Goal: Task Accomplishment & Management: Manage account settings

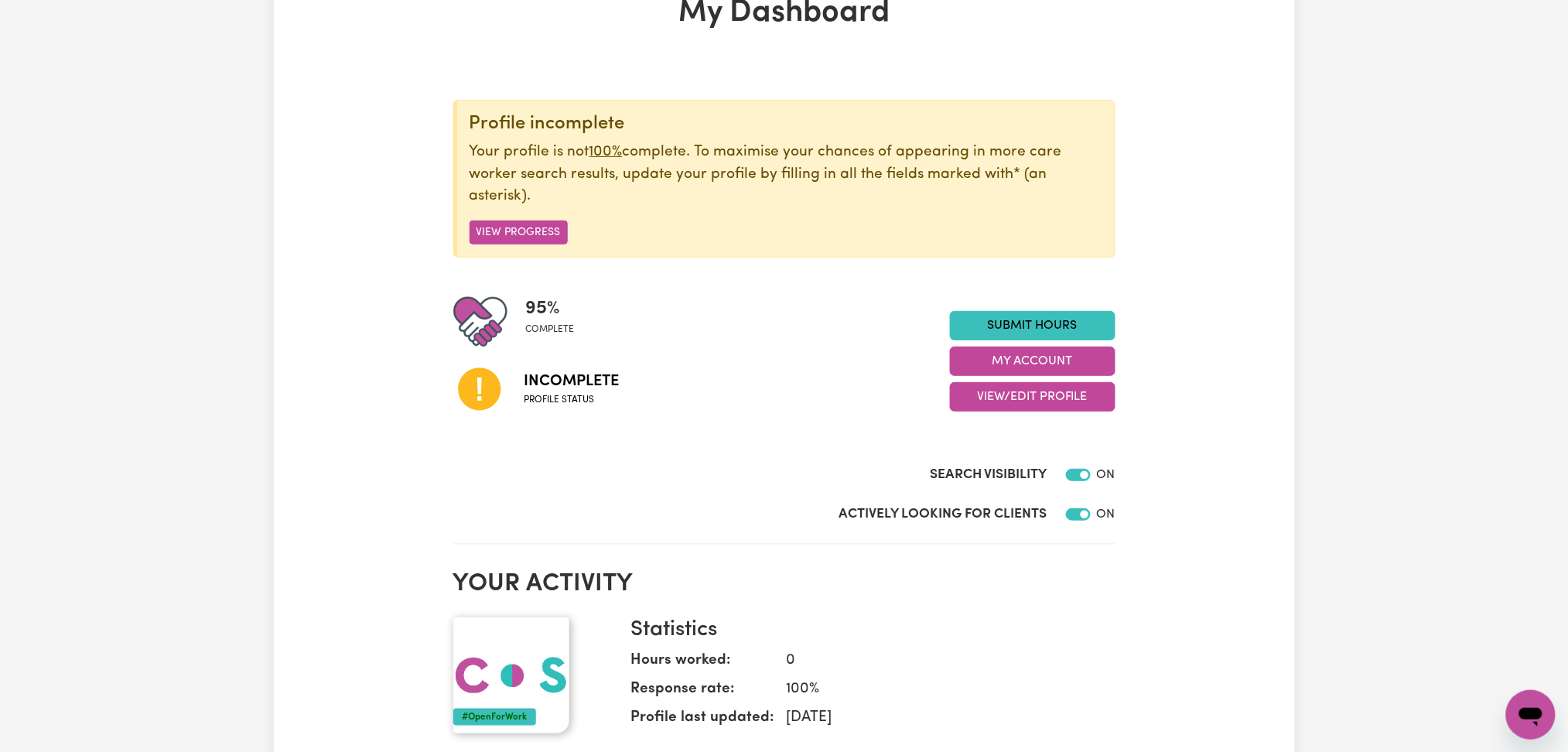
scroll to position [206, 0]
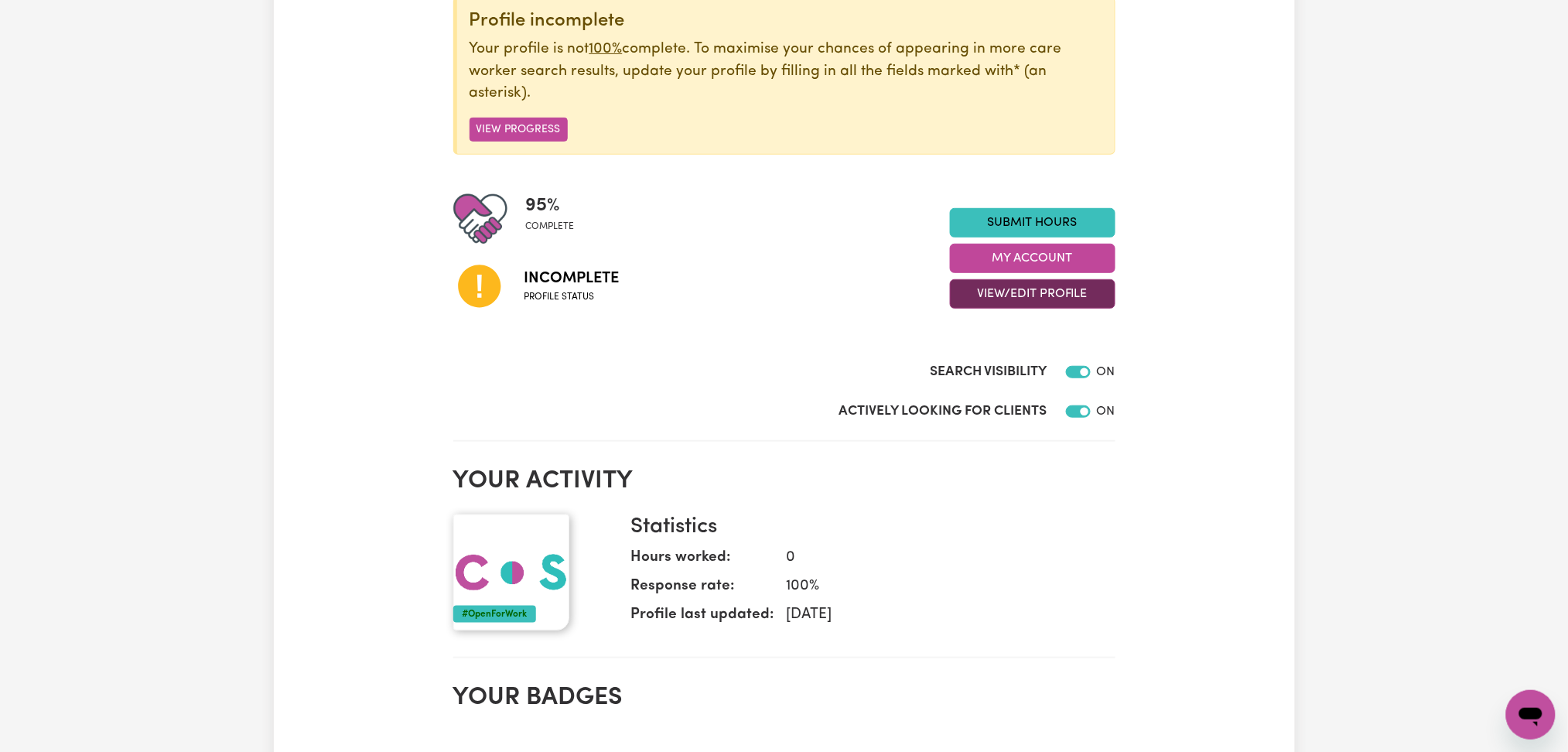
click at [1011, 285] on button "View/Edit Profile" at bounding box center [1033, 293] width 166 height 29
click at [988, 393] on link "Profile Completeness" at bounding box center [1023, 395] width 144 height 31
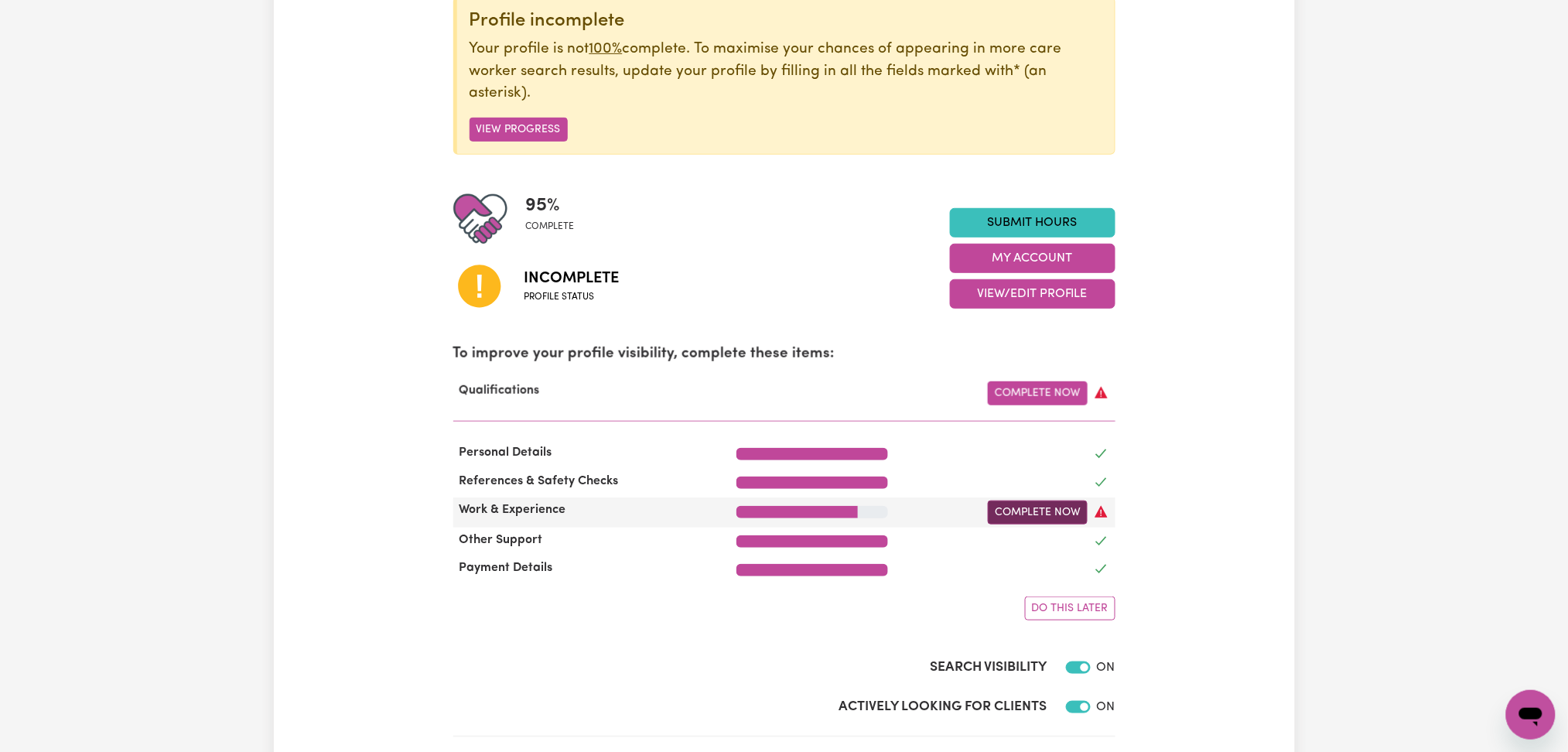
click at [1016, 516] on link "Complete Now" at bounding box center [1038, 512] width 100 height 24
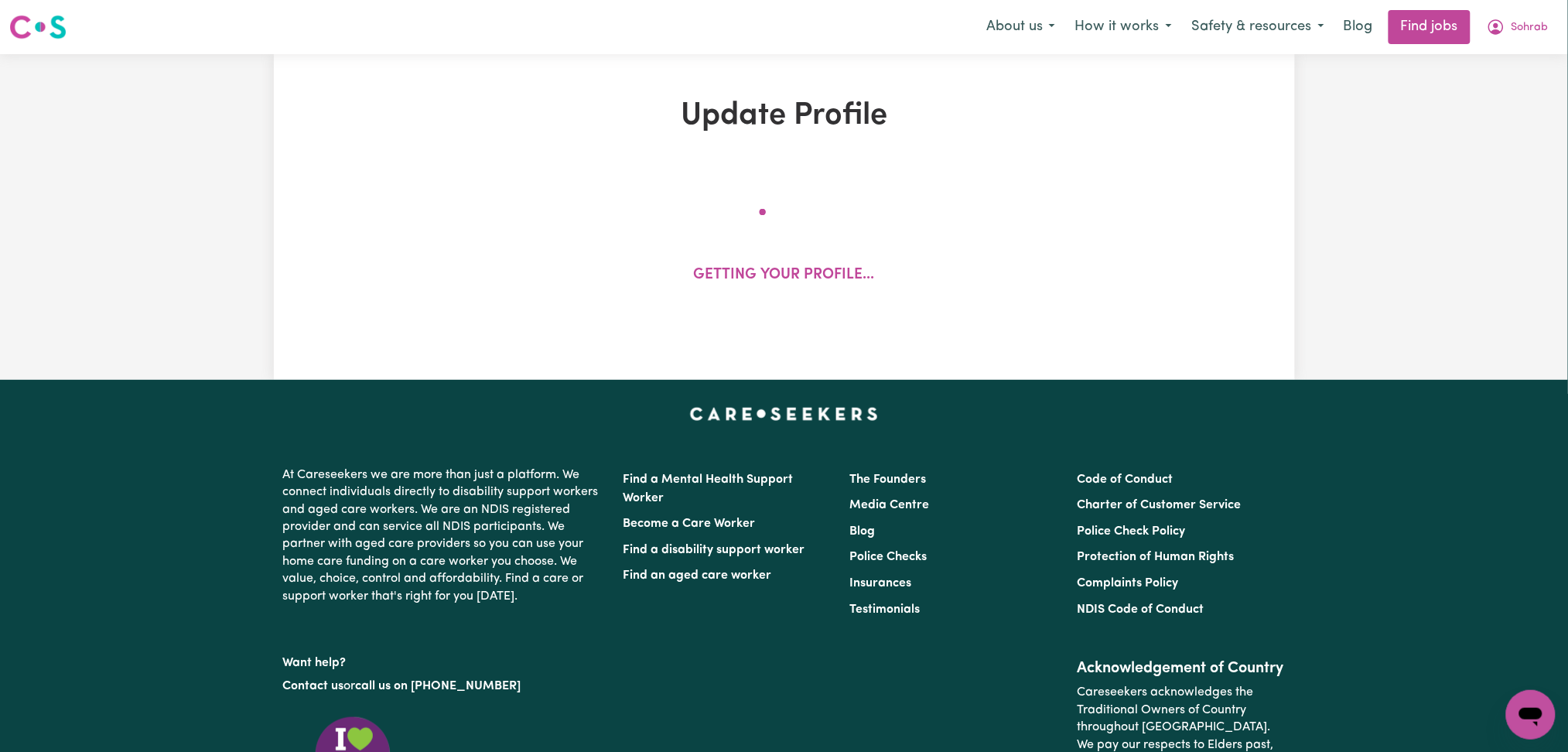
select select "2025"
select select "Certificate III (Individual Support)"
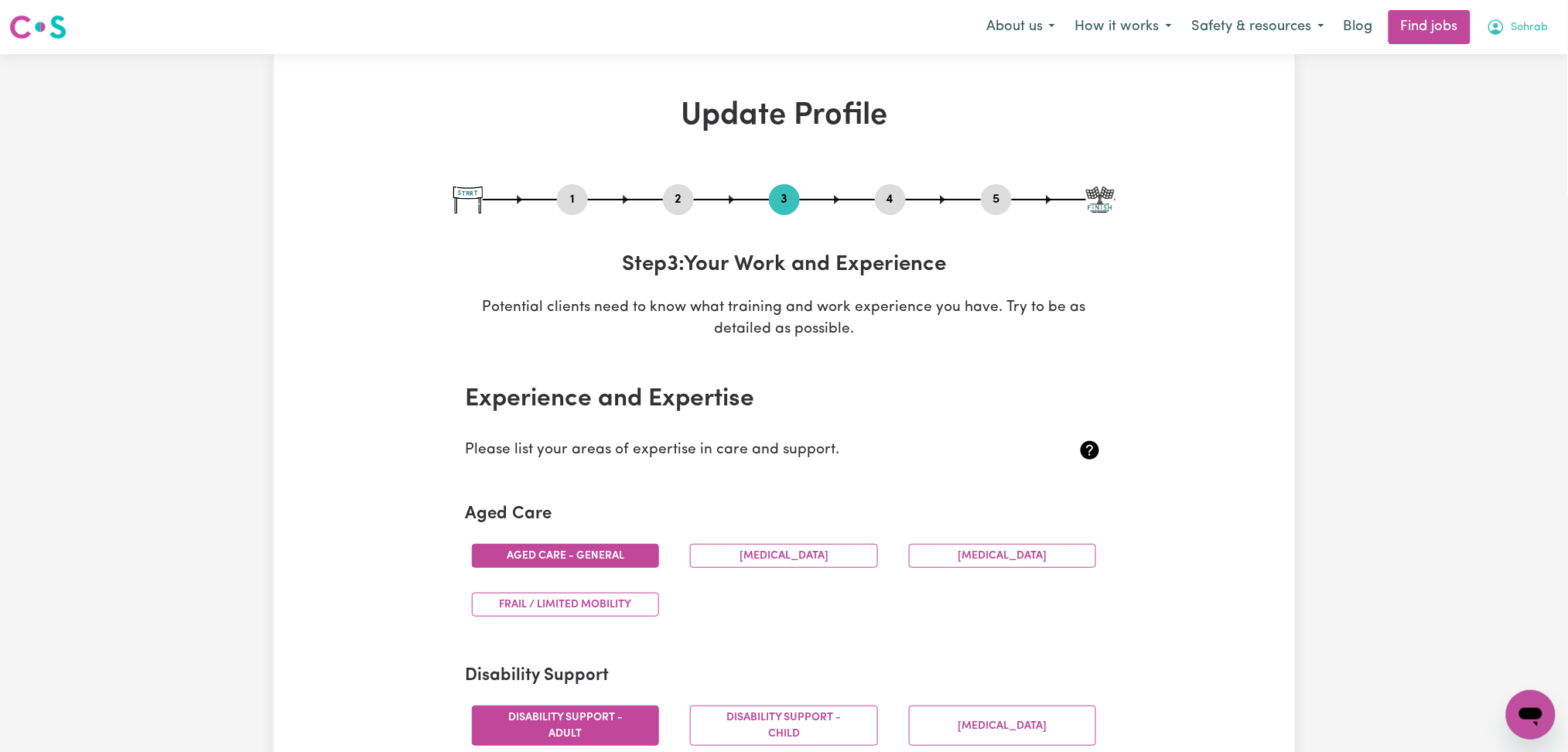
click at [1512, 29] on span "Sohrab" at bounding box center [1531, 28] width 37 height 17
click at [1496, 61] on link "My Account" at bounding box center [1497, 60] width 122 height 29
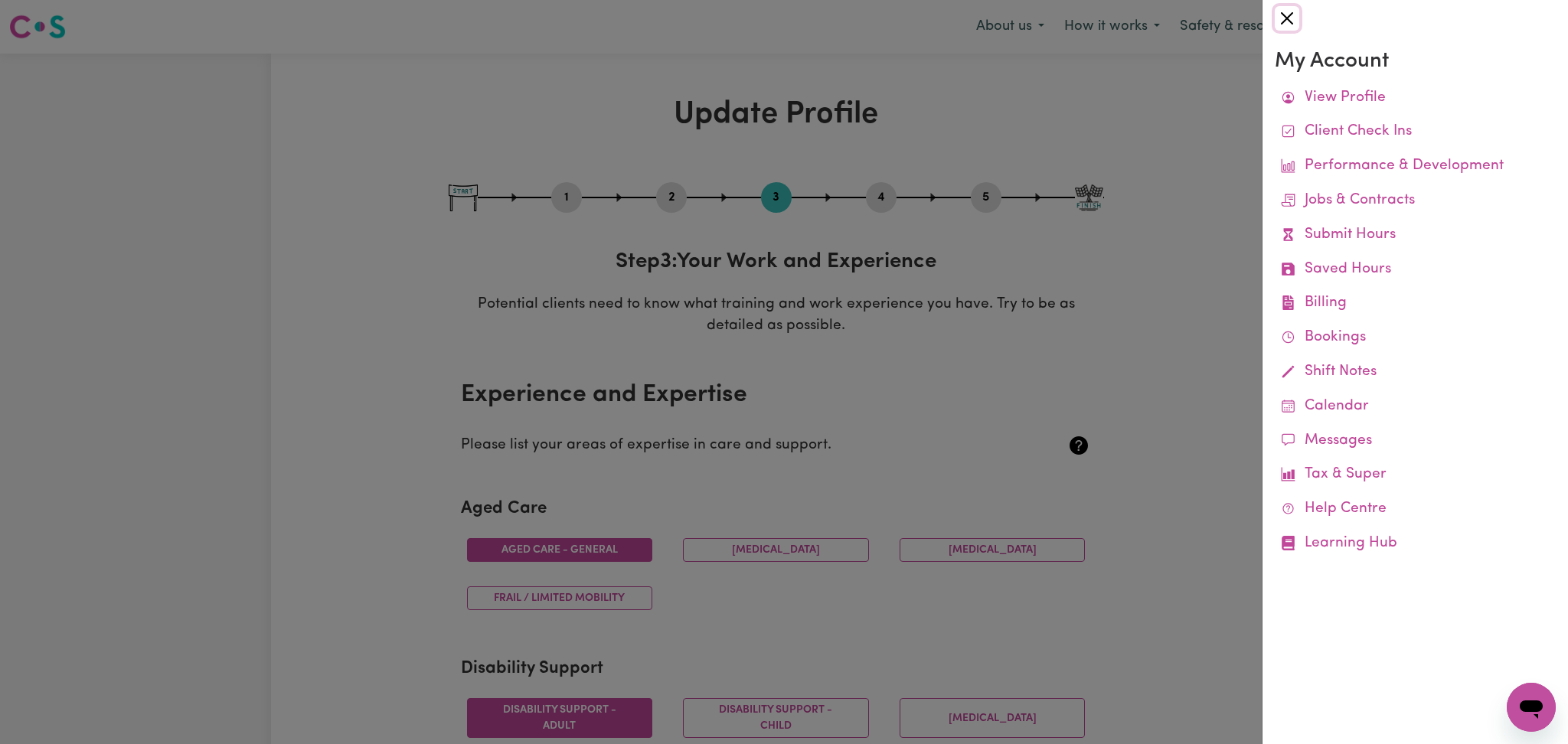
click at [1275, 11] on button "Close" at bounding box center [1287, 19] width 25 height 25
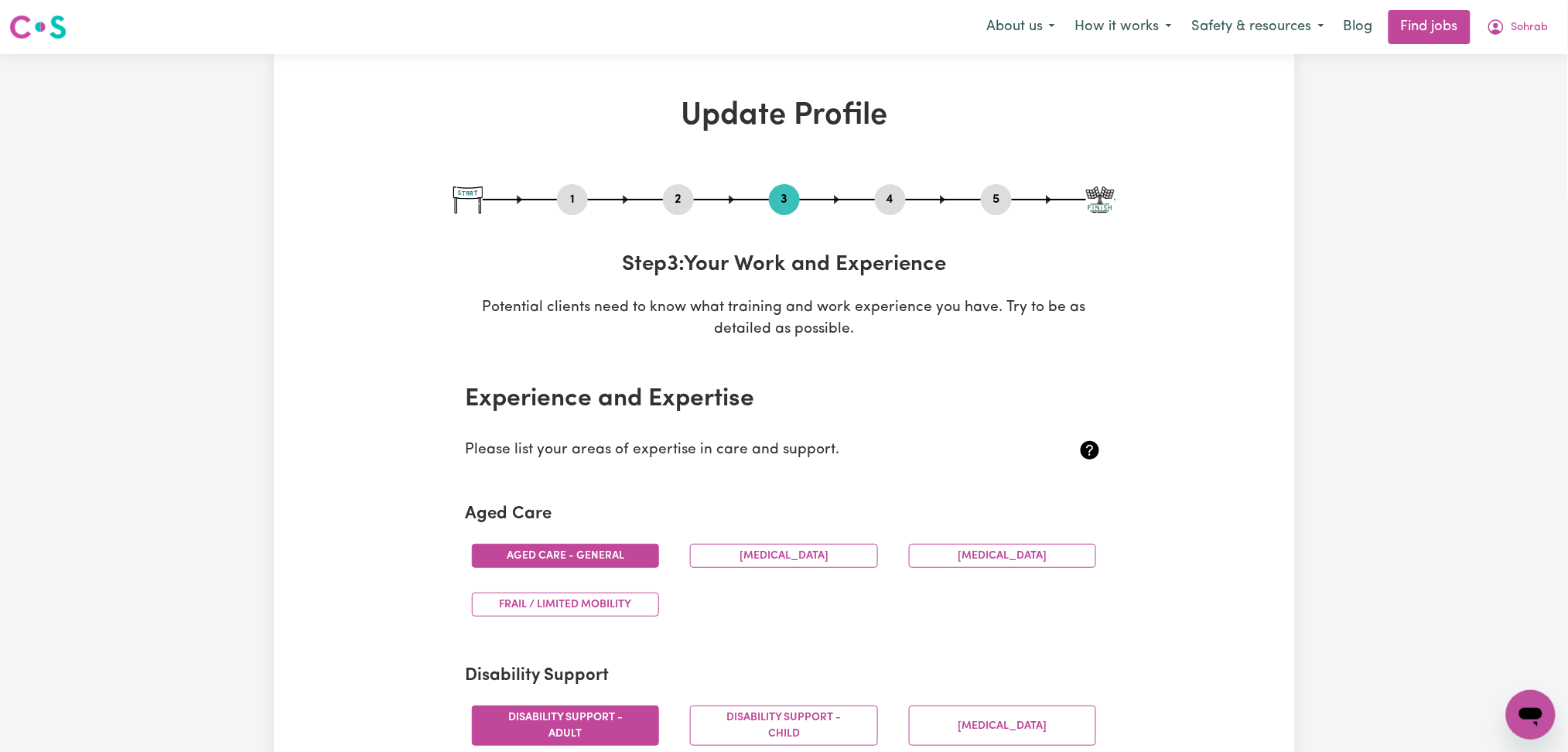
drag, startPoint x: 1516, startPoint y: 25, endPoint x: 1498, endPoint y: 69, distance: 47.5
click at [1515, 26] on span "Sohrab" at bounding box center [1531, 28] width 37 height 17
click at [1490, 89] on link "My Dashboard" at bounding box center [1497, 88] width 122 height 29
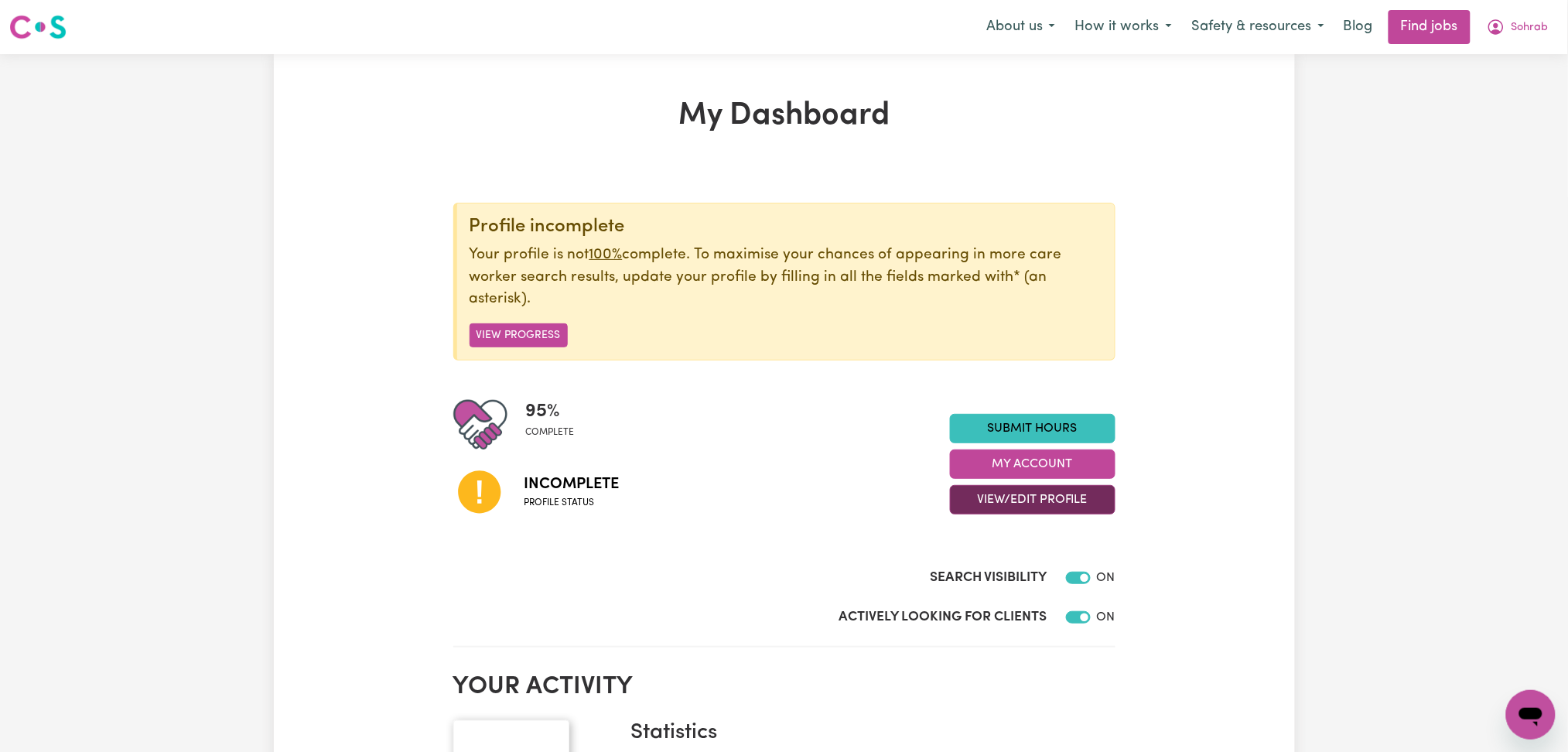
click at [978, 499] on button "View/Edit Profile" at bounding box center [1033, 500] width 166 height 29
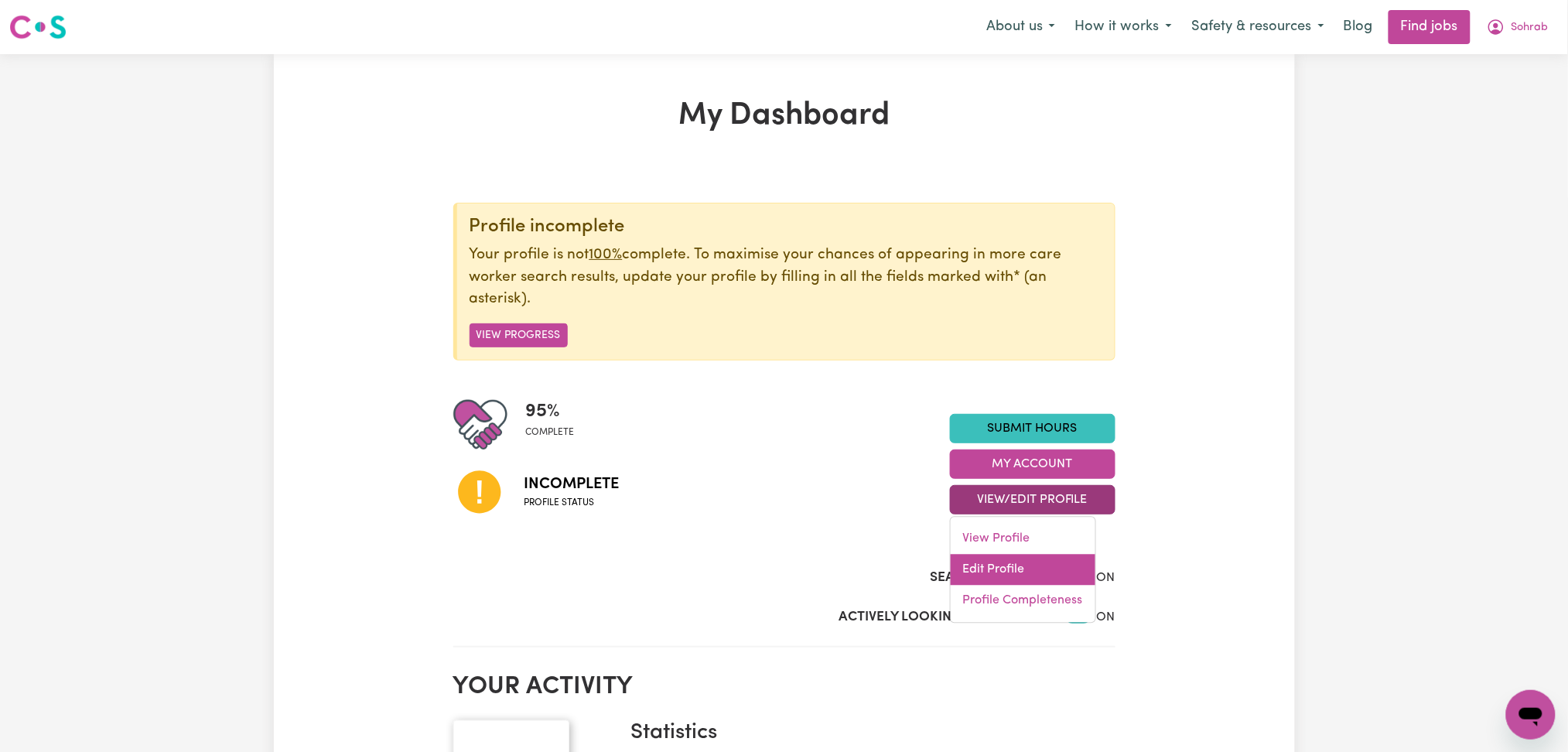
click at [978, 566] on link "Edit Profile" at bounding box center [1023, 570] width 144 height 31
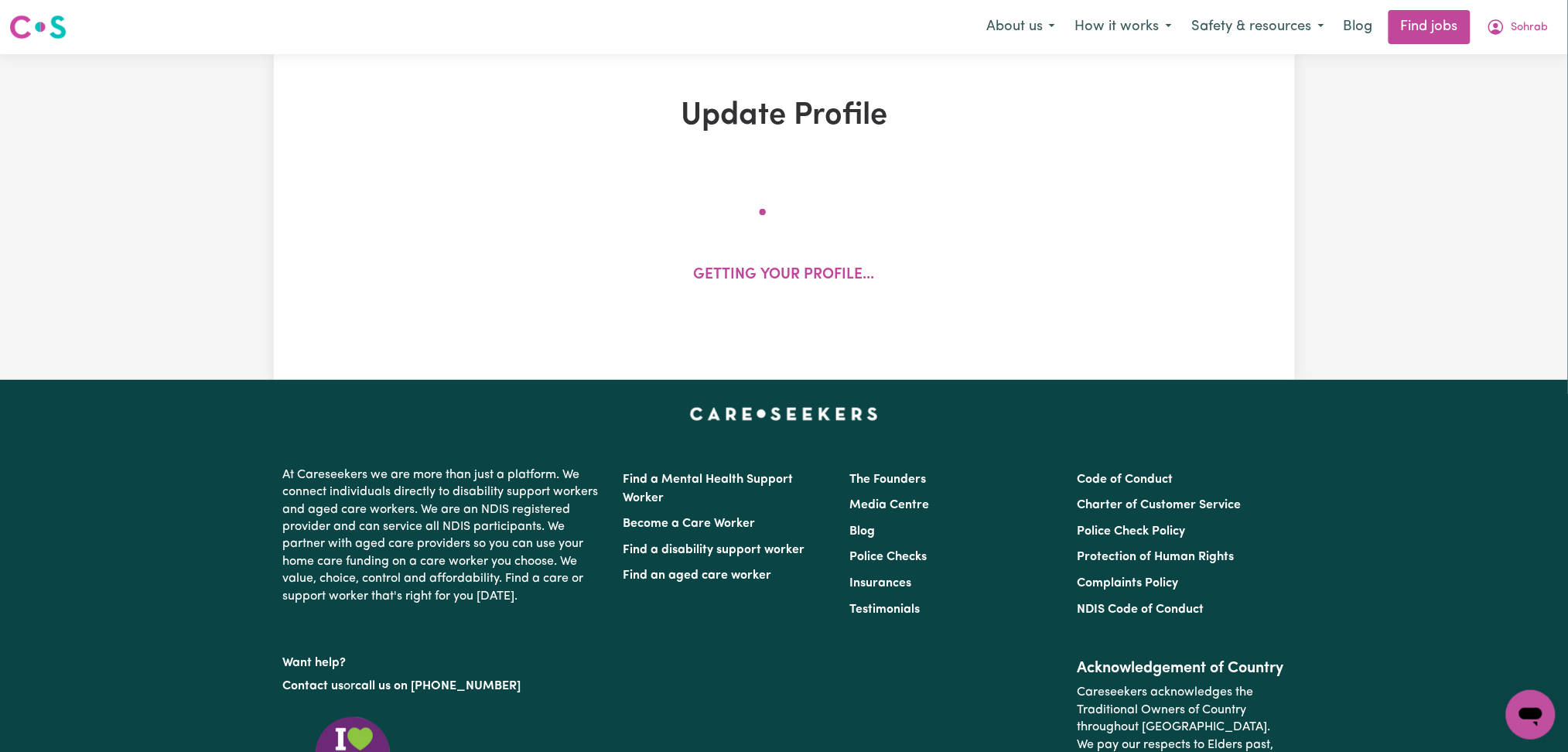
select select "male"
select select "Australian Citizen"
select select "Studying a healthcare related degree or qualification"
select select "40"
select select "45"
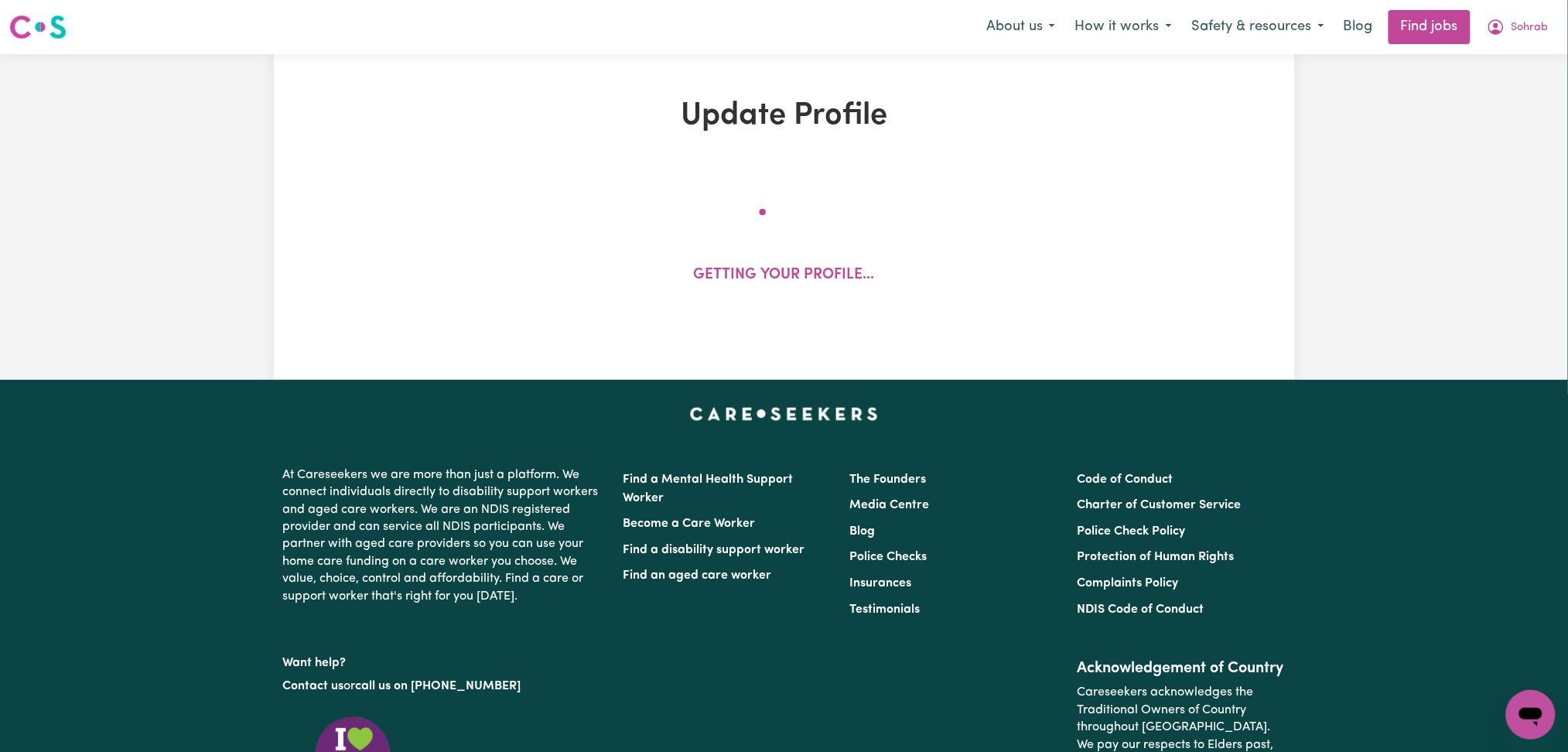
select select "65"
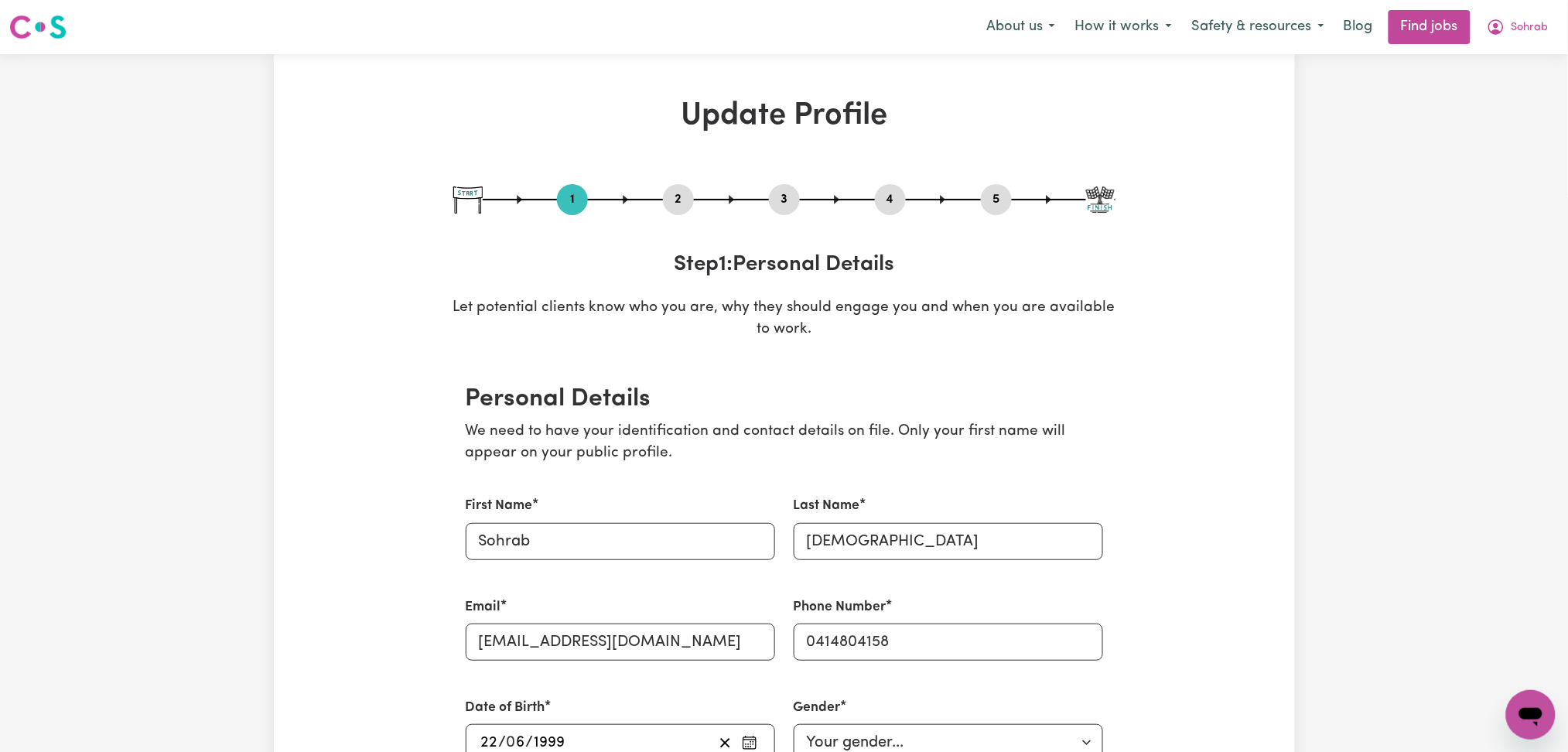
click at [673, 197] on button "2" at bounding box center [678, 199] width 31 height 21
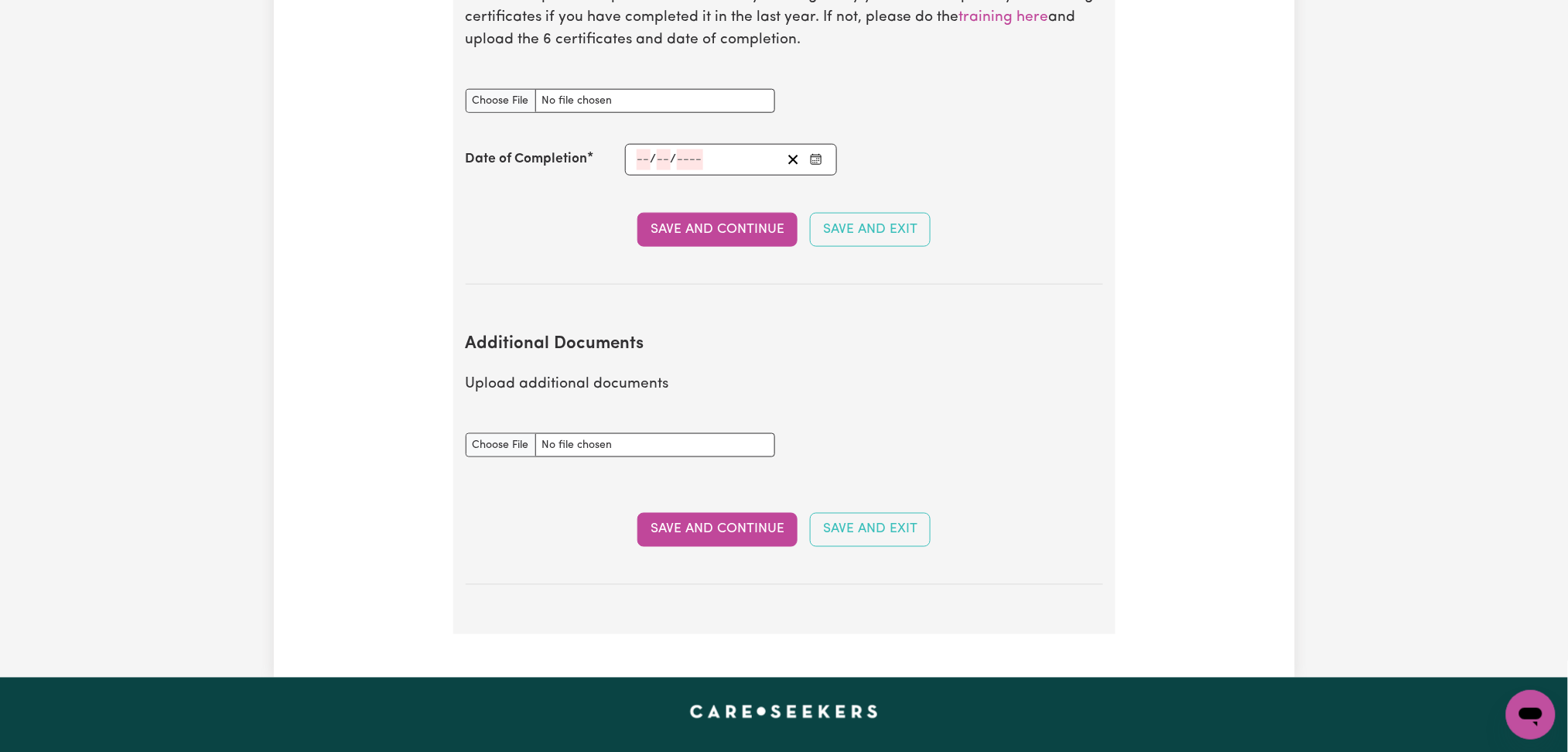
scroll to position [2785, 0]
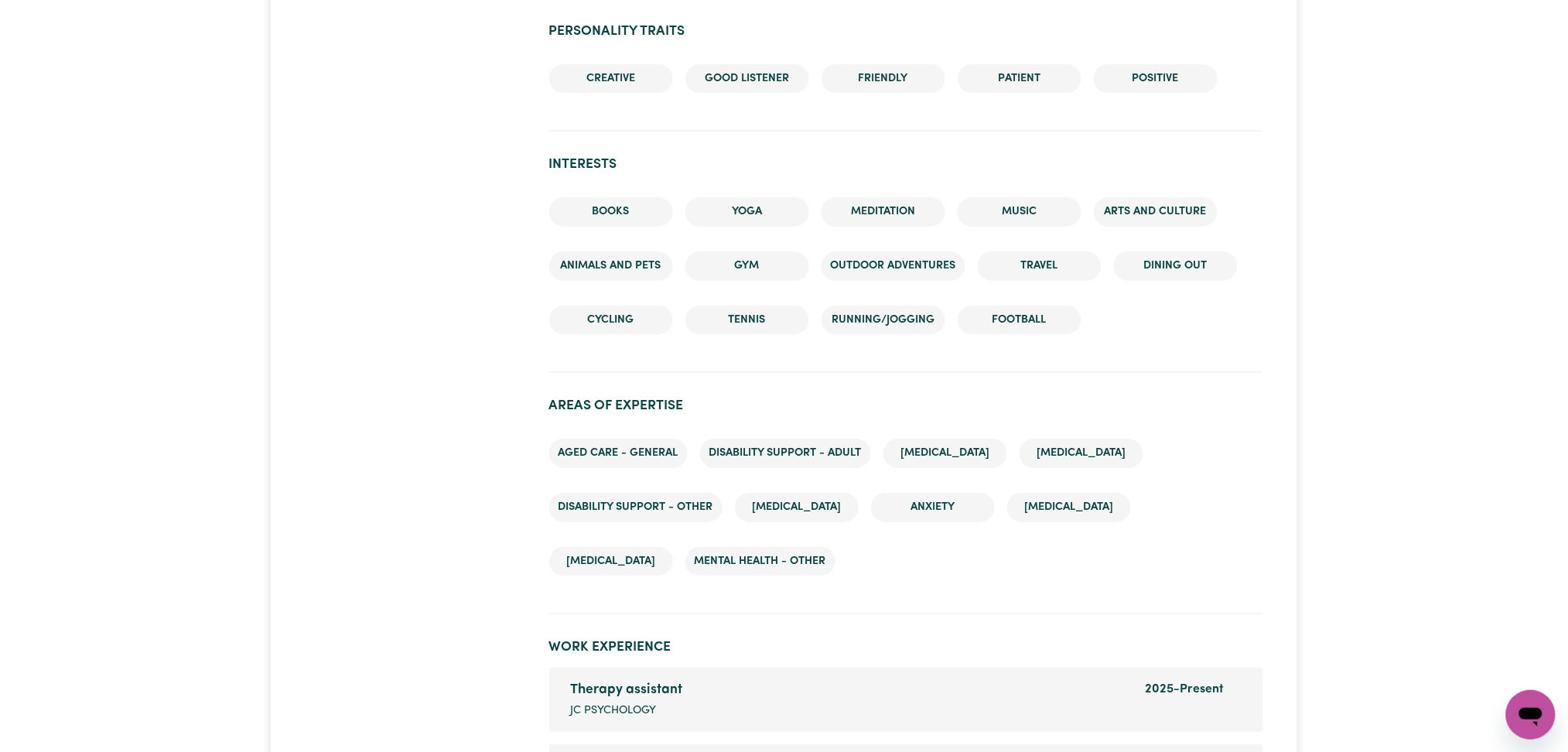
scroll to position [2475, 0]
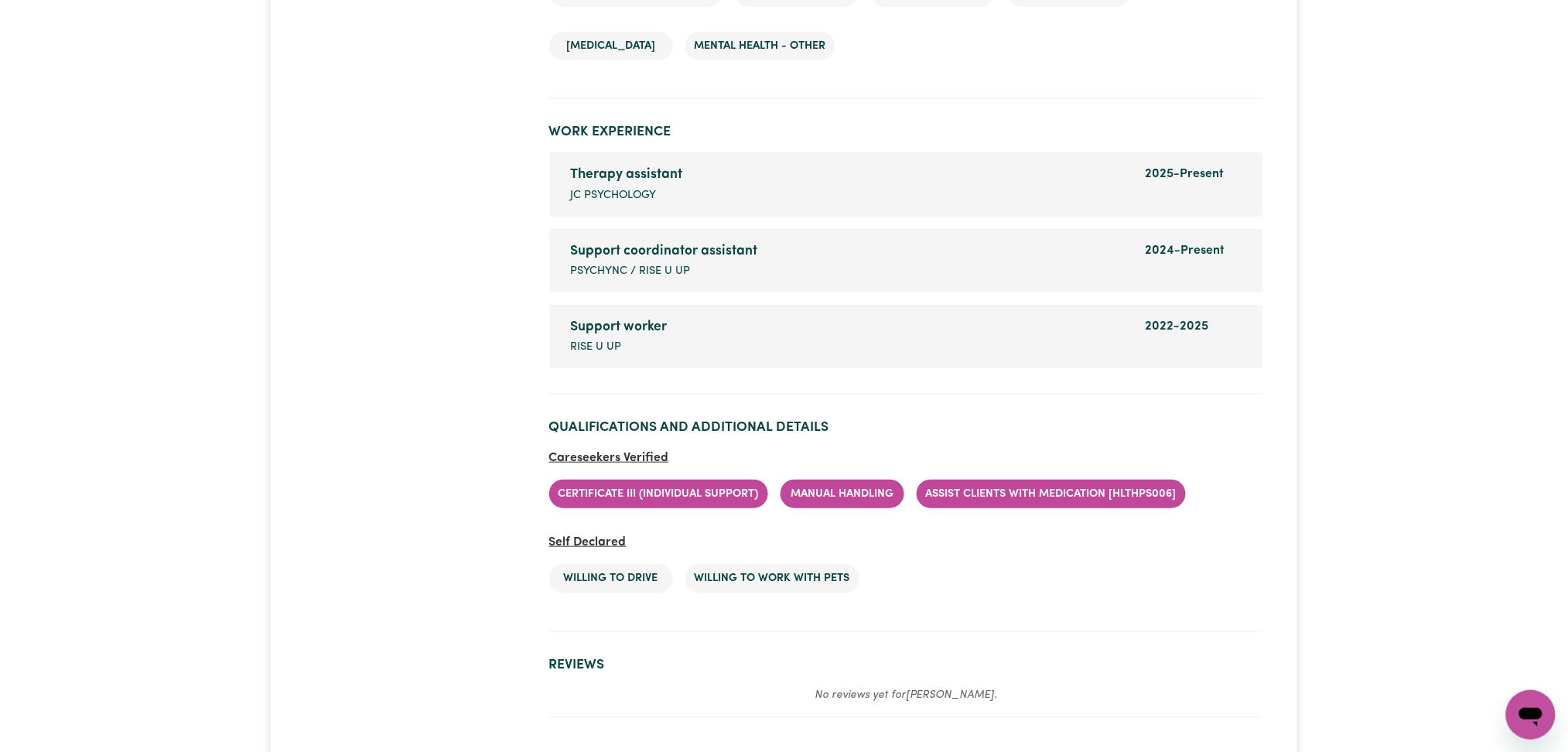
click at [642, 490] on li "Certificate III (Individual Support)" at bounding box center [658, 494] width 219 height 29
click at [721, 499] on li "Certificate III (Individual Support)" at bounding box center [658, 494] width 219 height 29
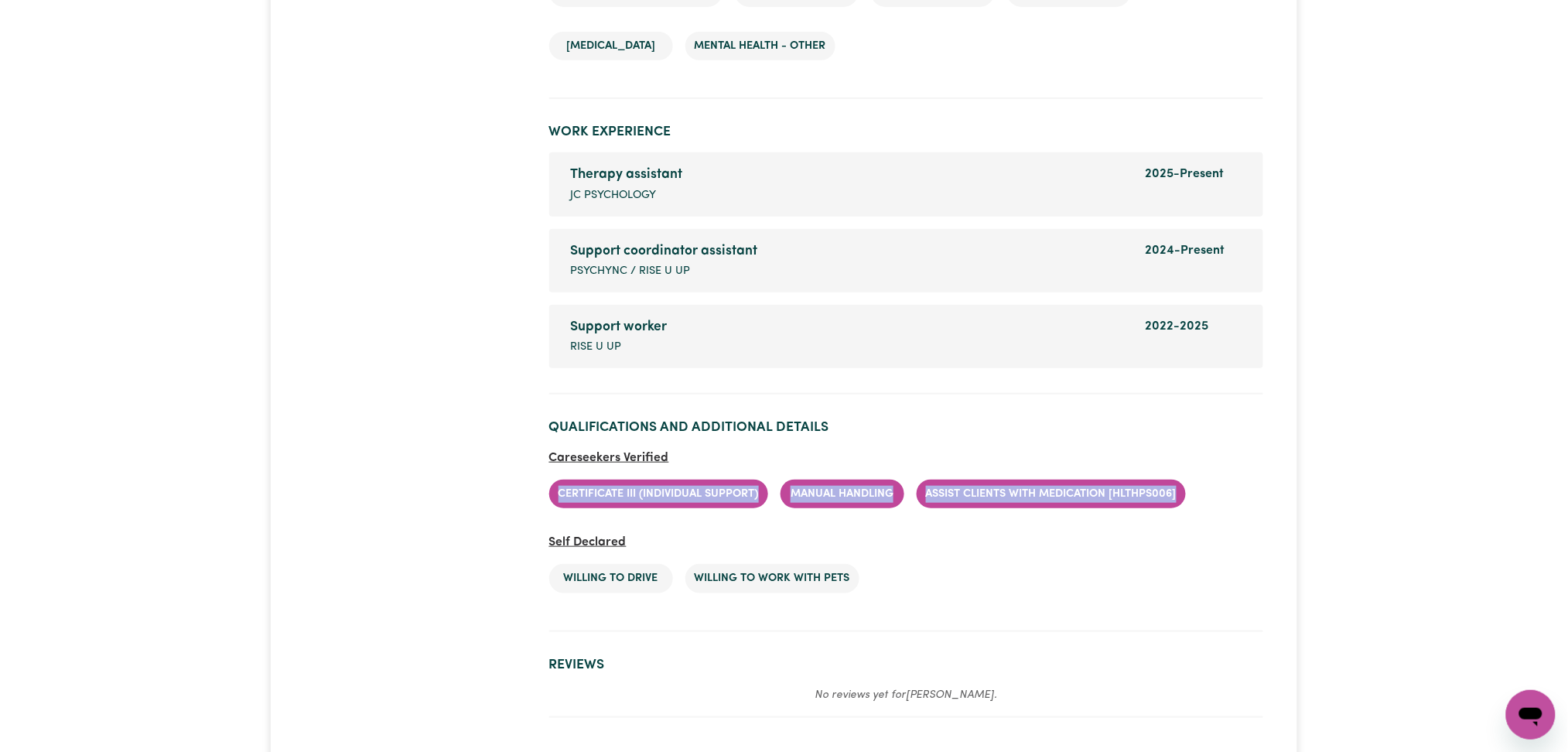
drag, startPoint x: 549, startPoint y: 490, endPoint x: 1209, endPoint y: 480, distance: 660.1
click at [1209, 480] on ul "Certificate III (Individual Support) Manual Handling Assist clients with medica…" at bounding box center [906, 494] width 714 height 54
copy ul "Certificate III (Individual Support) Manual Handling Assist clients with medica…"
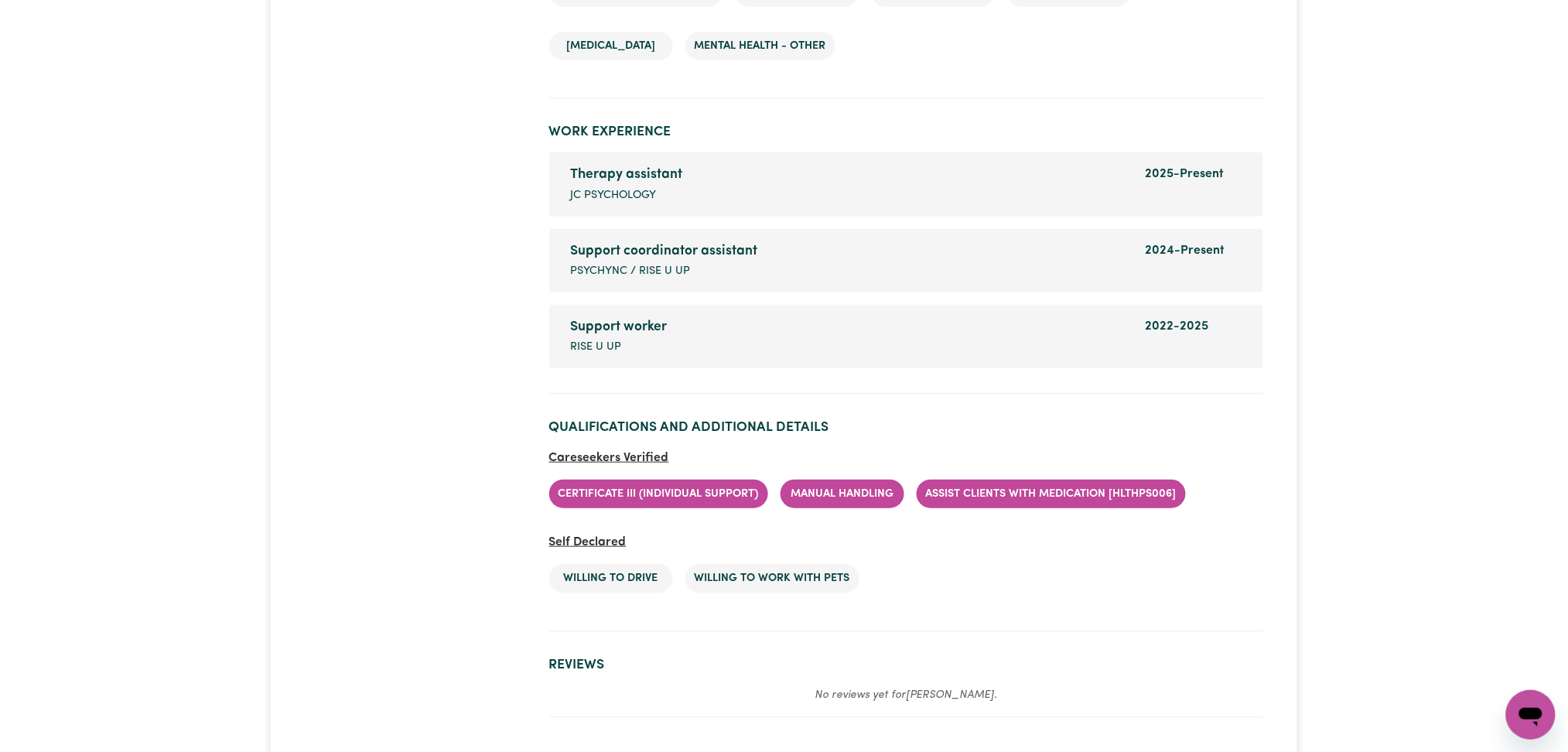
click at [1227, 485] on ul "Certificate III (Individual Support) Manual Handling Assist clients with medica…" at bounding box center [906, 494] width 714 height 54
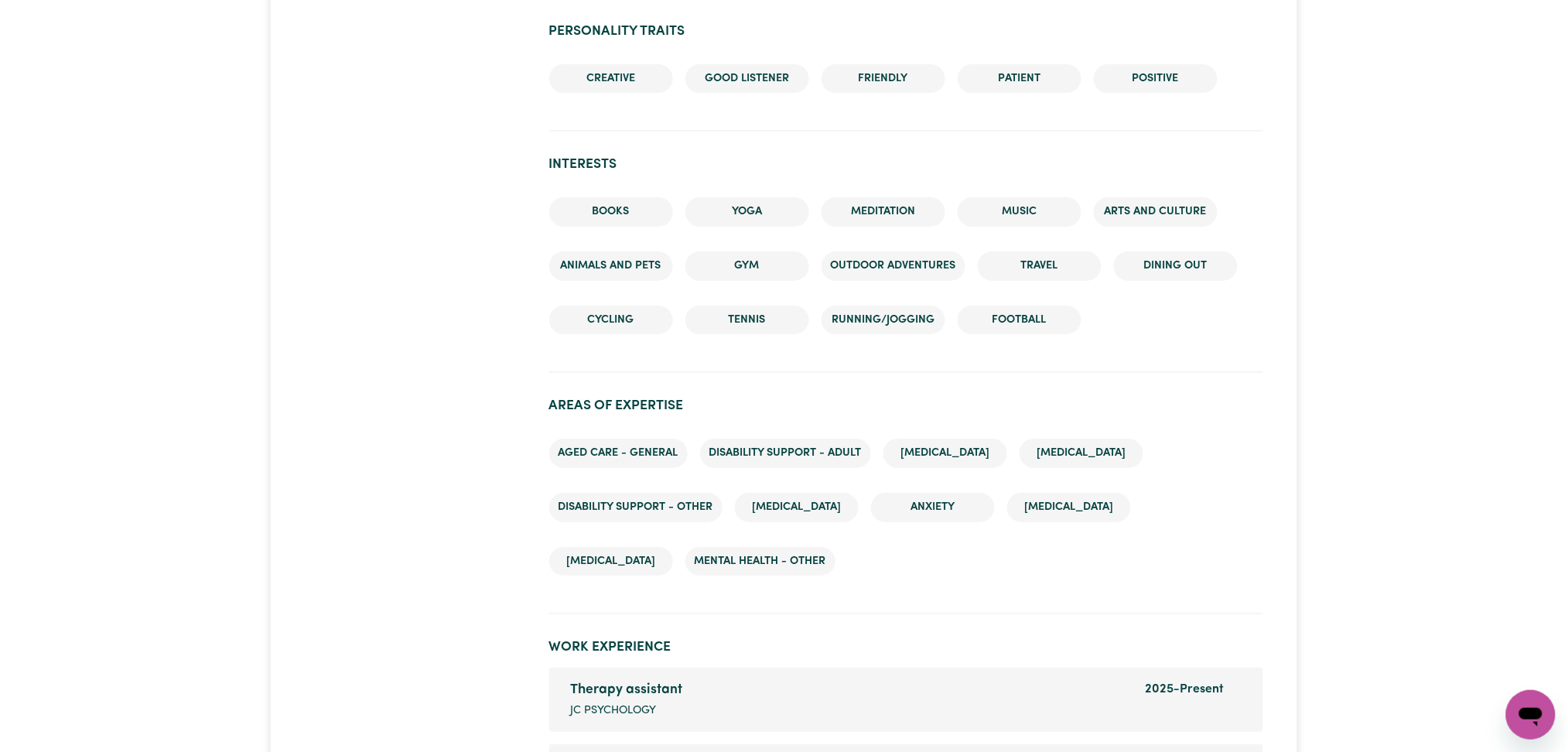
scroll to position [1548, 0]
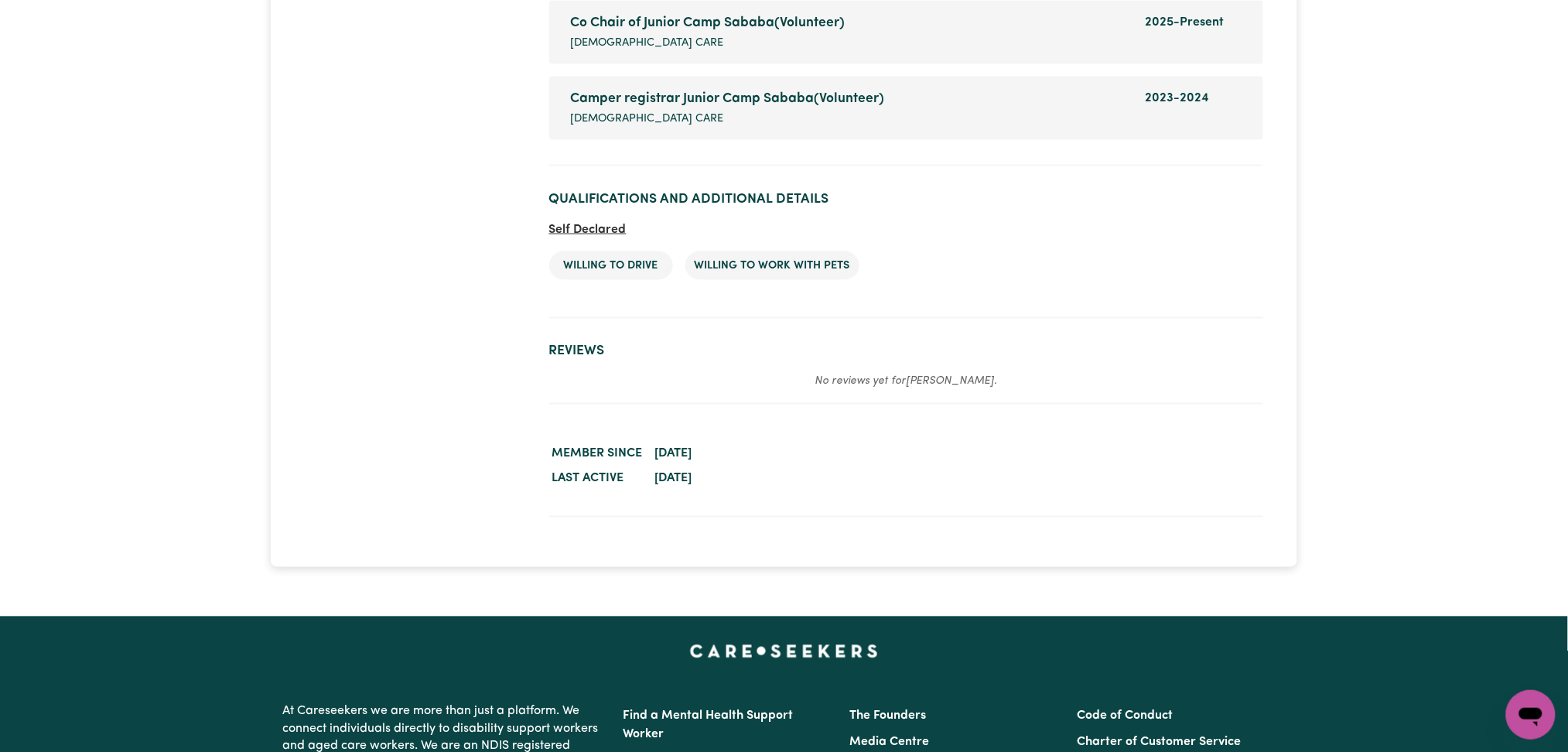
scroll to position [2579, 0]
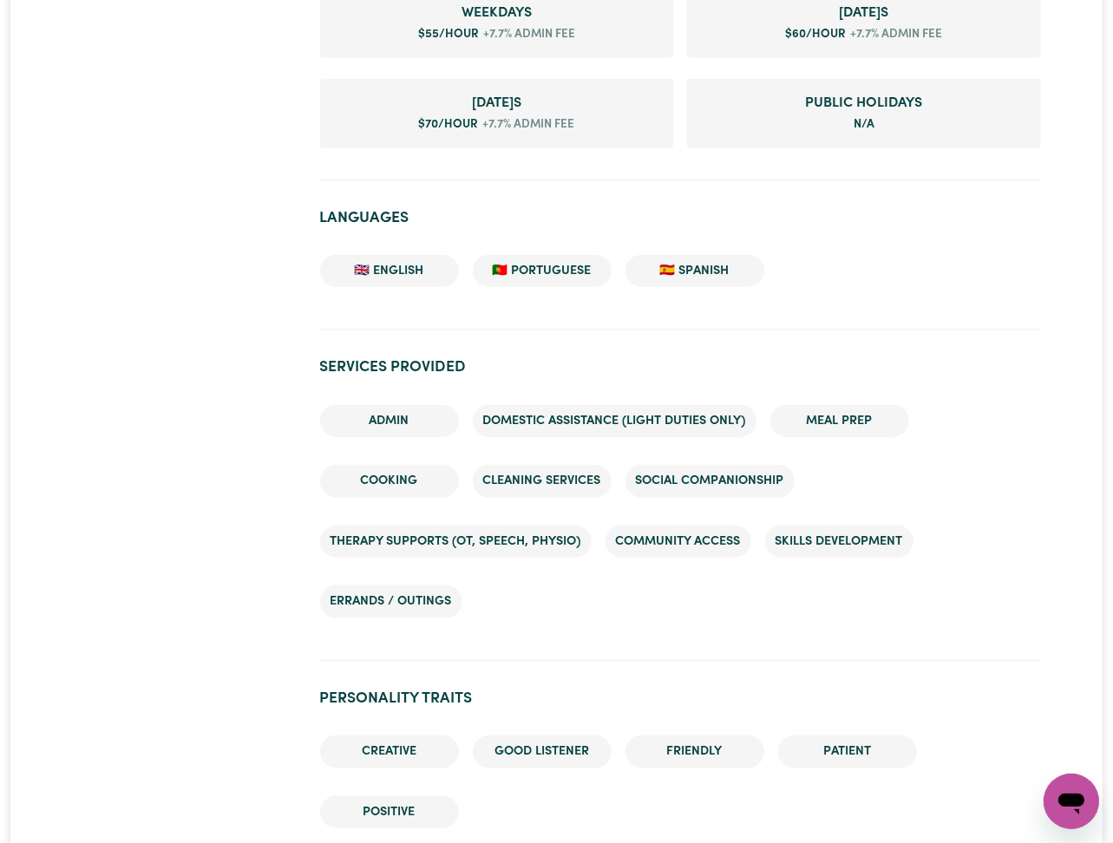
scroll to position [1388, 0]
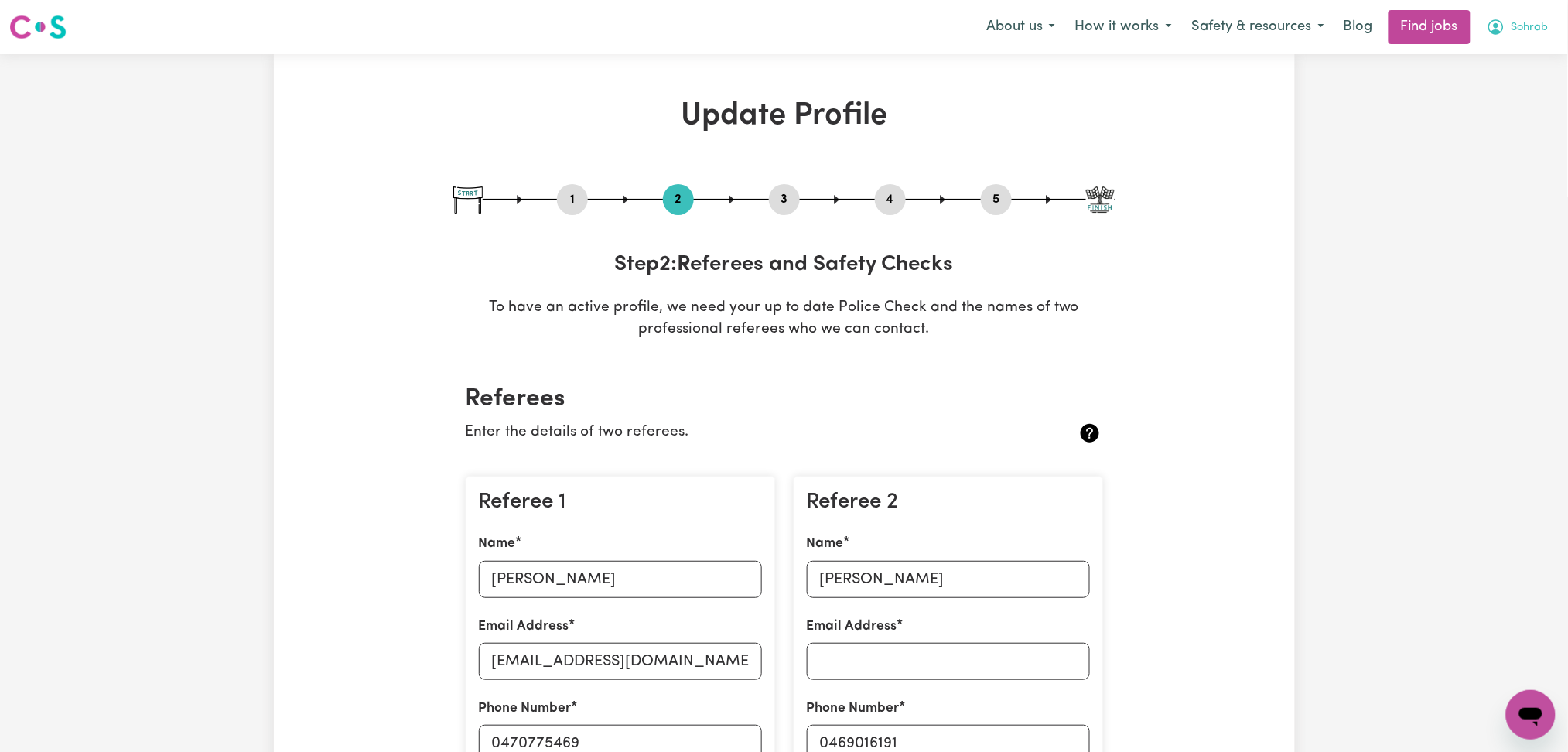
click at [1520, 35] on span "Sohrab" at bounding box center [1531, 28] width 37 height 17
click at [1491, 118] on link "Logout" at bounding box center [1497, 118] width 122 height 29
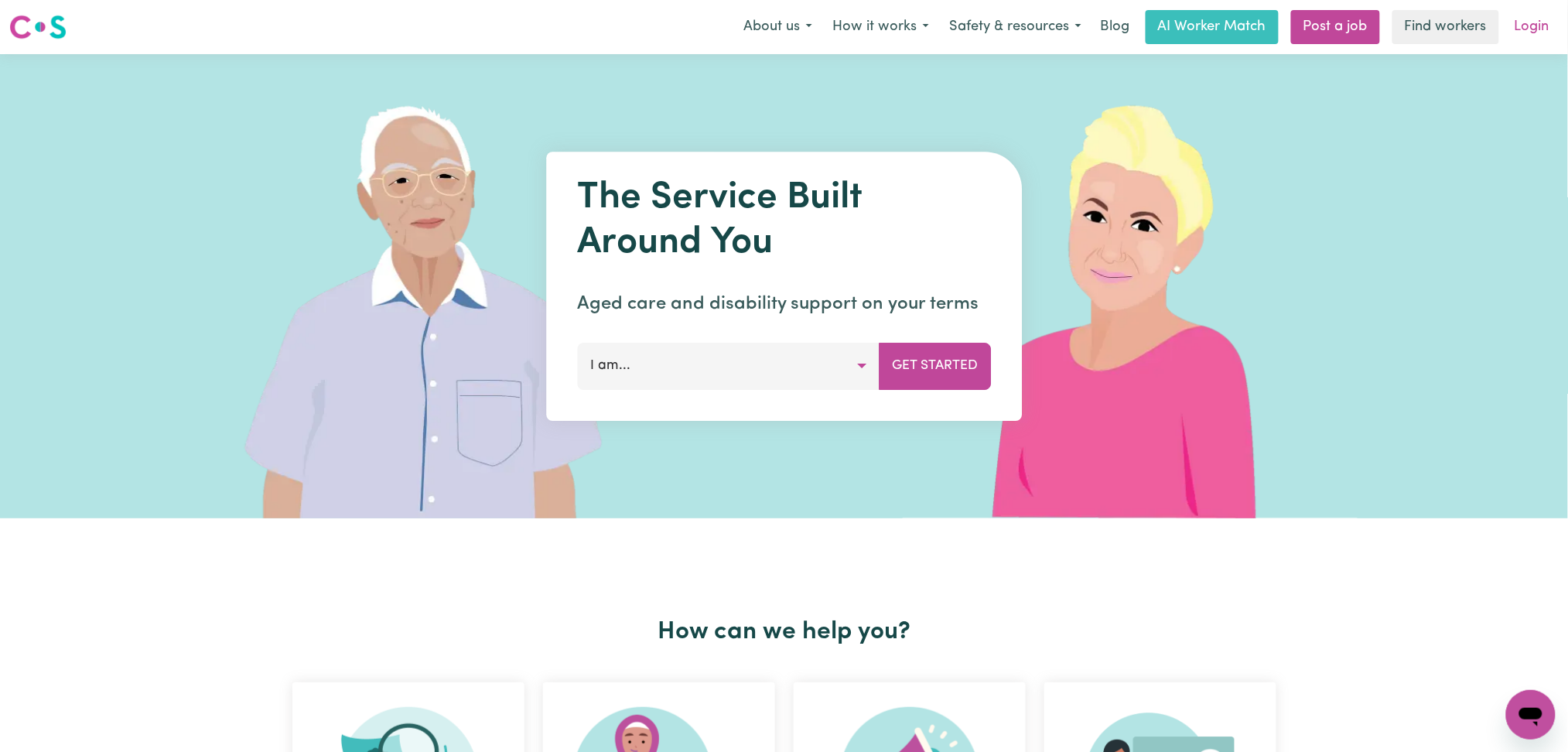
click at [1540, 16] on link "Login" at bounding box center [1532, 27] width 54 height 34
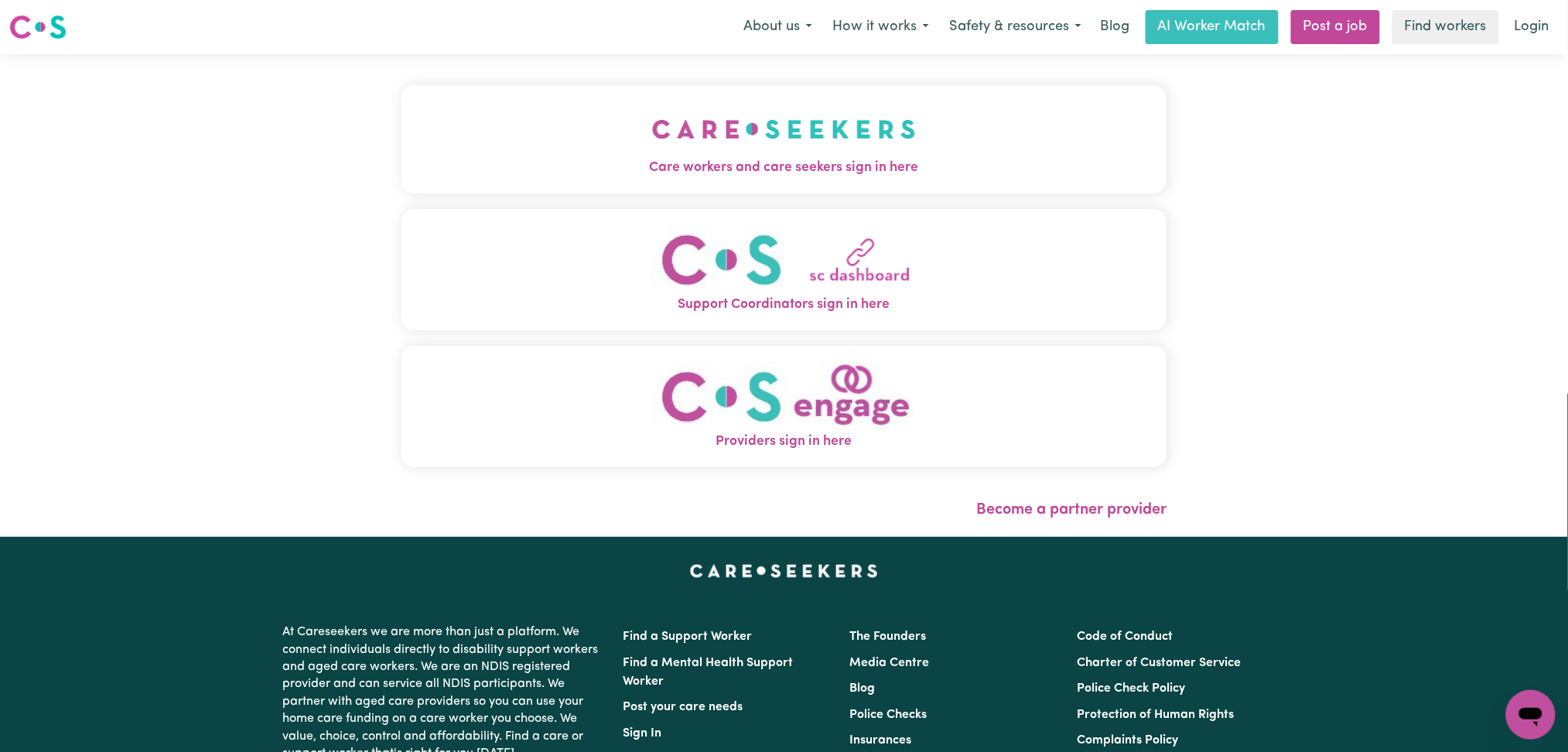
click at [401, 144] on button "Care workers and care seekers sign in here" at bounding box center [784, 138] width 766 height 108
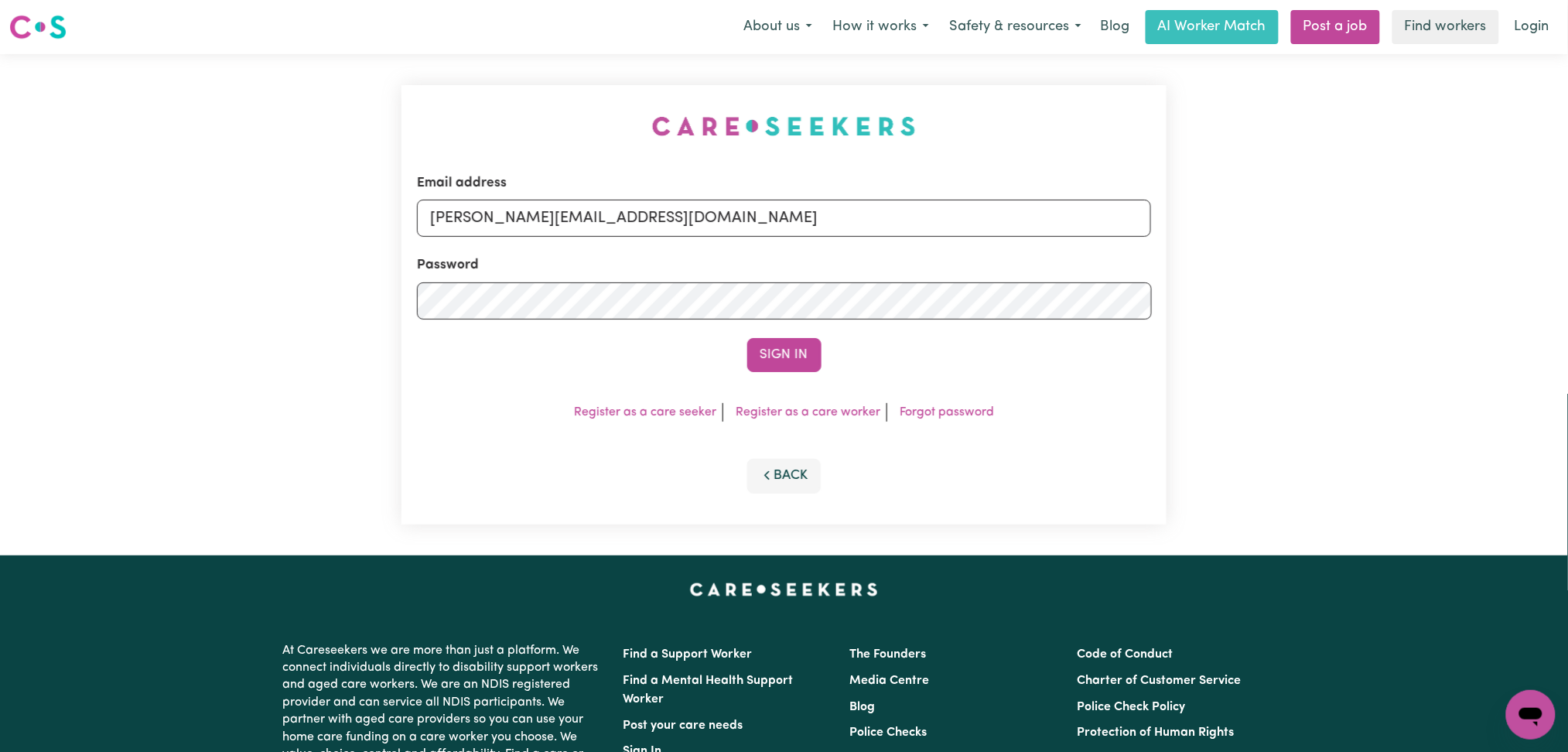
drag, startPoint x: 1416, startPoint y: 452, endPoint x: 1252, endPoint y: 575, distance: 205.0
click at [1416, 452] on div "Email address toni@careseekers.com.au Password Sign In Register as a care seeke…" at bounding box center [784, 305] width 1568 height 501
drag, startPoint x: 1443, startPoint y: 410, endPoint x: 1426, endPoint y: 402, distance: 18.8
click at [1443, 409] on div "Email address toni@careseekers.com.au Password Sign In Register as a care seeke…" at bounding box center [784, 305] width 1568 height 501
click at [649, 213] on input "toni@careseekers.com.au" at bounding box center [784, 219] width 735 height 37
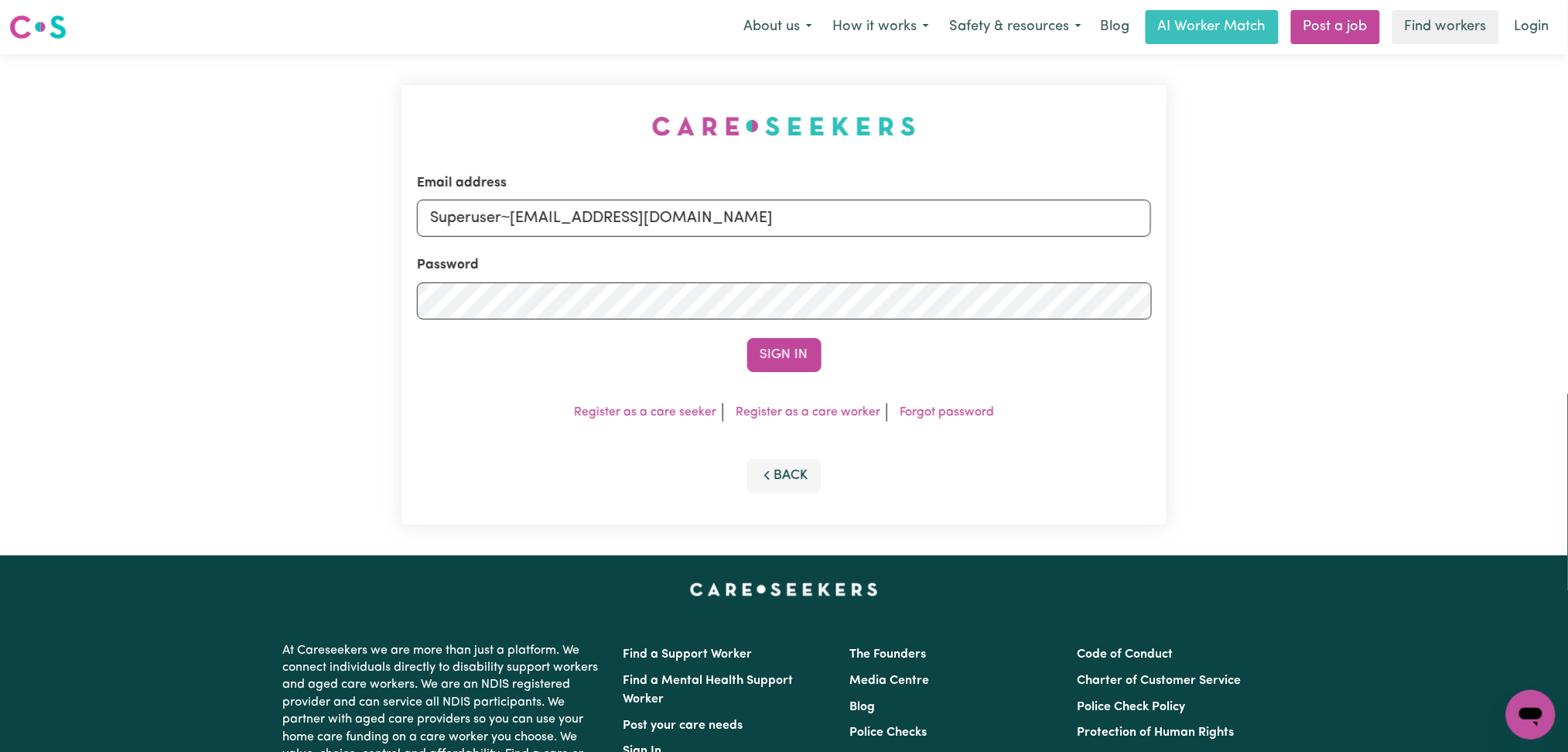
drag, startPoint x: 511, startPoint y: 212, endPoint x: 1029, endPoint y: 221, distance: 518.1
click at [1029, 221] on input "Superuser~jepletingnaum23@yahoo.com" at bounding box center [784, 219] width 735 height 37
type input "Superuser~lcnkomazana@gmail.com"
click at [808, 352] on button "Sign In" at bounding box center [784, 355] width 74 height 34
